Goal: Task Accomplishment & Management: Manage account settings

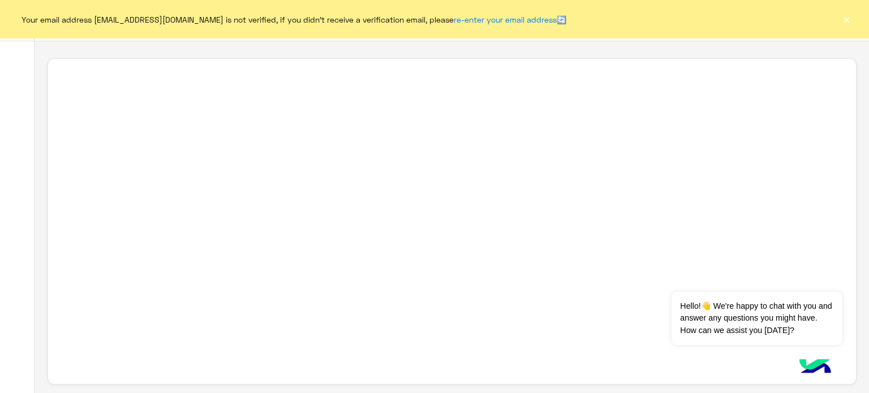
click at [848, 18] on button "×" at bounding box center [846, 19] width 11 height 11
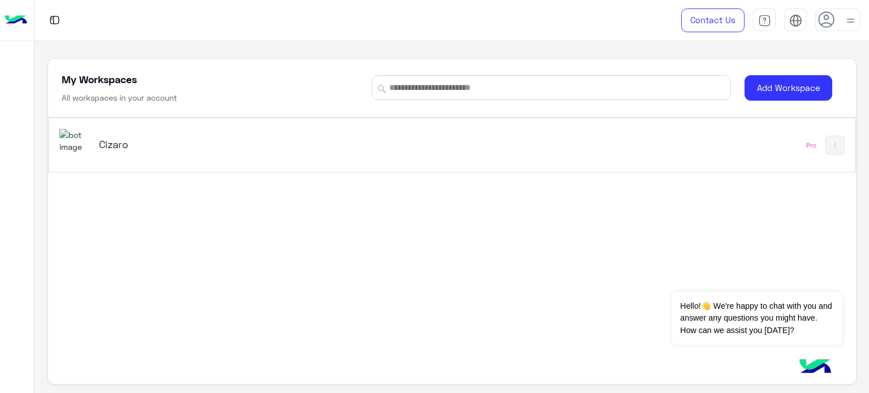
click at [509, 144] on div "Cizaro" at bounding box center [294, 145] width 471 height 33
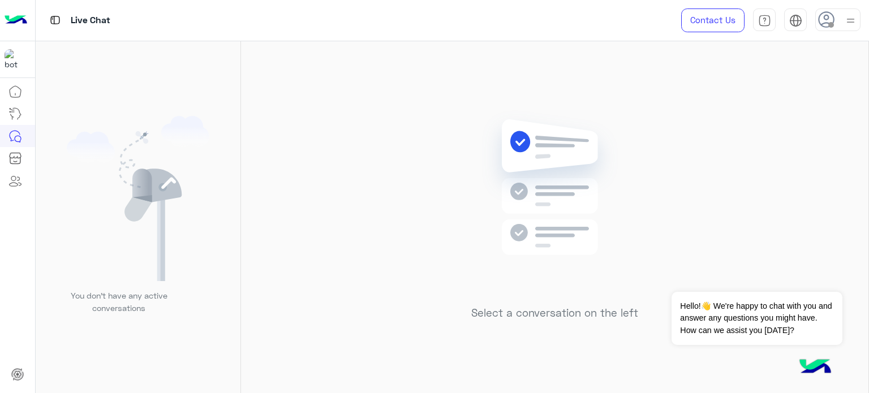
click at [843, 22] on img at bounding box center [850, 21] width 14 height 14
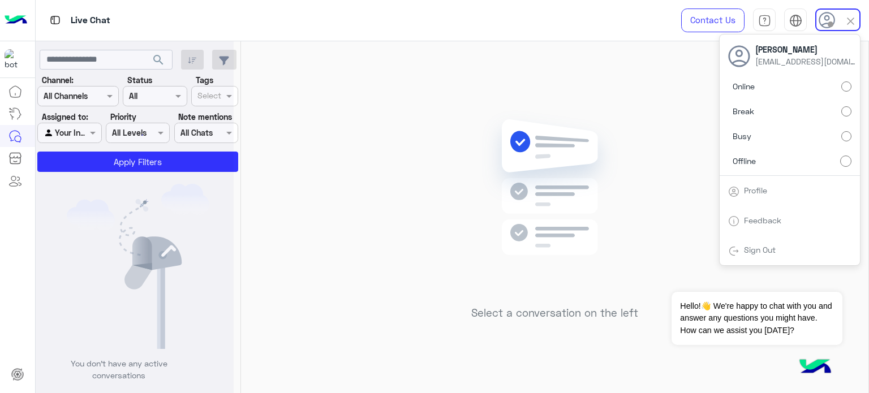
click at [744, 89] on span "Online" at bounding box center [744, 86] width 22 height 12
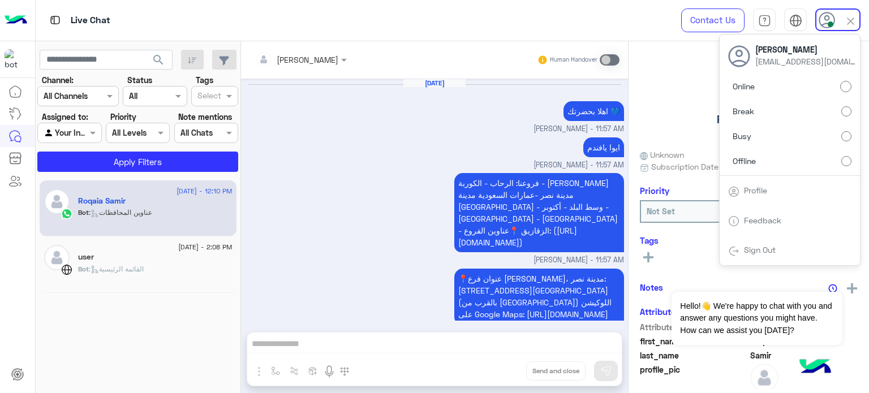
scroll to position [1200, 0]
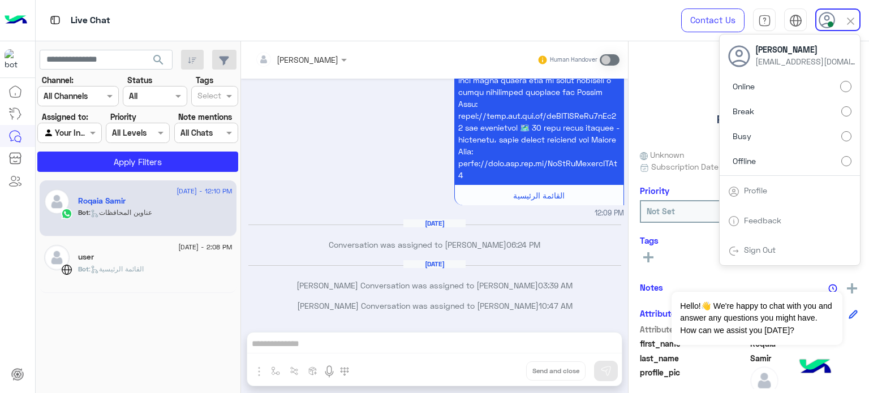
click at [618, 2] on div "Live Chat Contact Us Help Center عربي English [PERSON_NAME] [EMAIL_ADDRESS][DOM…" at bounding box center [453, 20] width 834 height 41
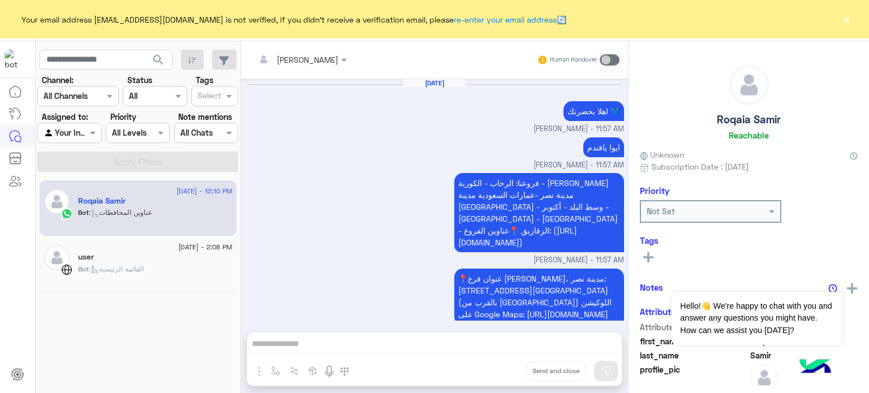
scroll to position [1200, 0]
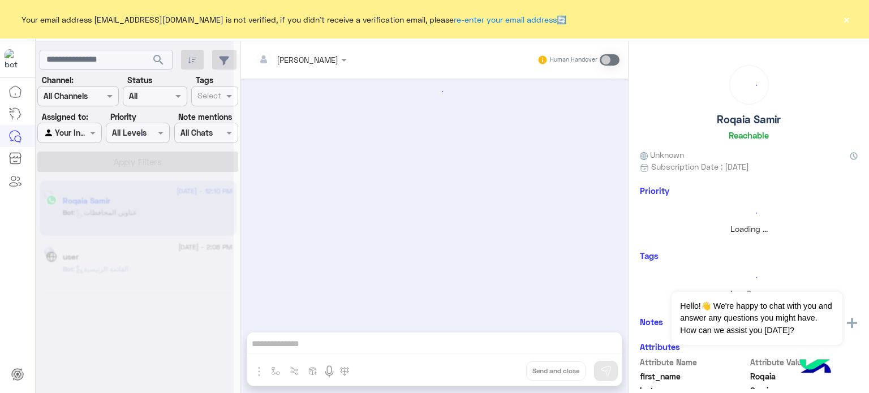
scroll to position [1200, 0]
